Goal: Task Accomplishment & Management: Manage account settings

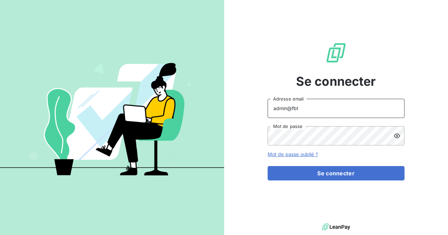
click at [319, 108] on input "admin@fbt" at bounding box center [336, 108] width 137 height 19
type input "admin@pierresinvestissement"
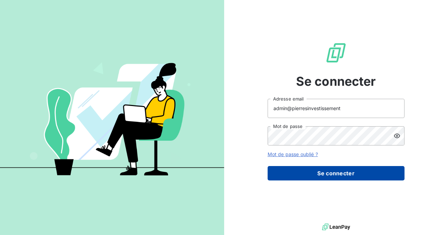
click at [328, 170] on button "Se connecter" at bounding box center [336, 173] width 137 height 14
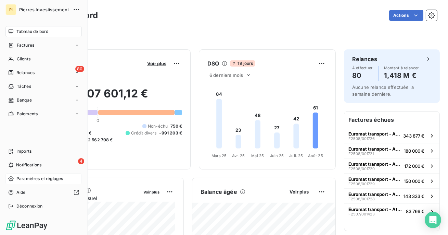
click at [49, 174] on div "Paramètres et réglages" at bounding box center [43, 178] width 76 height 11
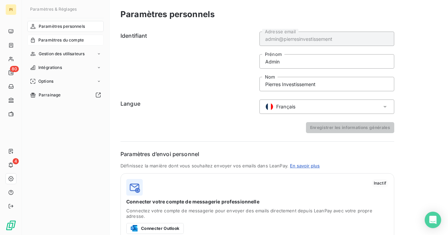
click at [71, 36] on div "Paramètres du compte" at bounding box center [65, 40] width 76 height 11
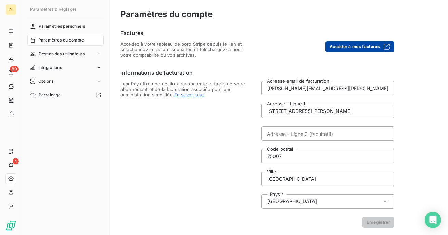
click at [344, 47] on button "Accéder à mes factures" at bounding box center [360, 46] width 69 height 11
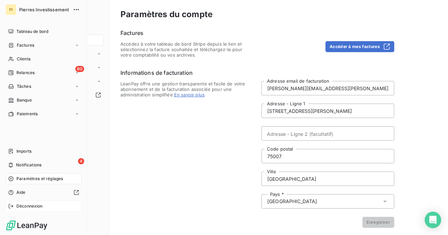
click at [19, 207] on span "Déconnexion" at bounding box center [29, 206] width 26 height 6
